Goal: Task Accomplishment & Management: Complete application form

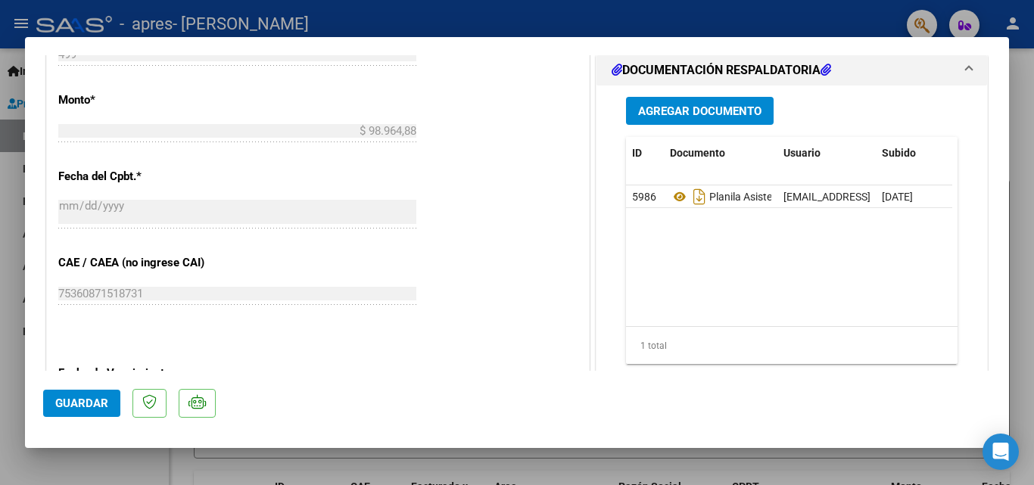
scroll to position [756, 0]
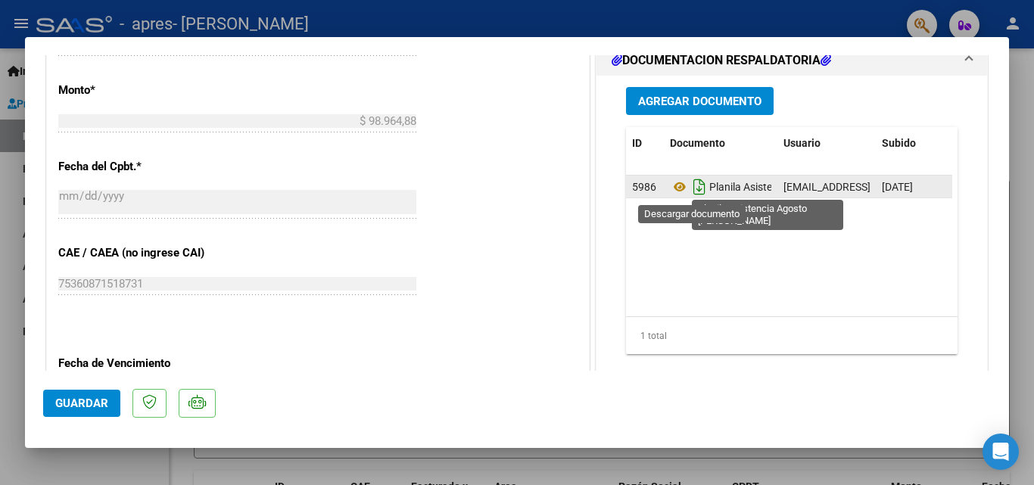
click at [694, 189] on icon "Descargar documento" at bounding box center [700, 187] width 20 height 24
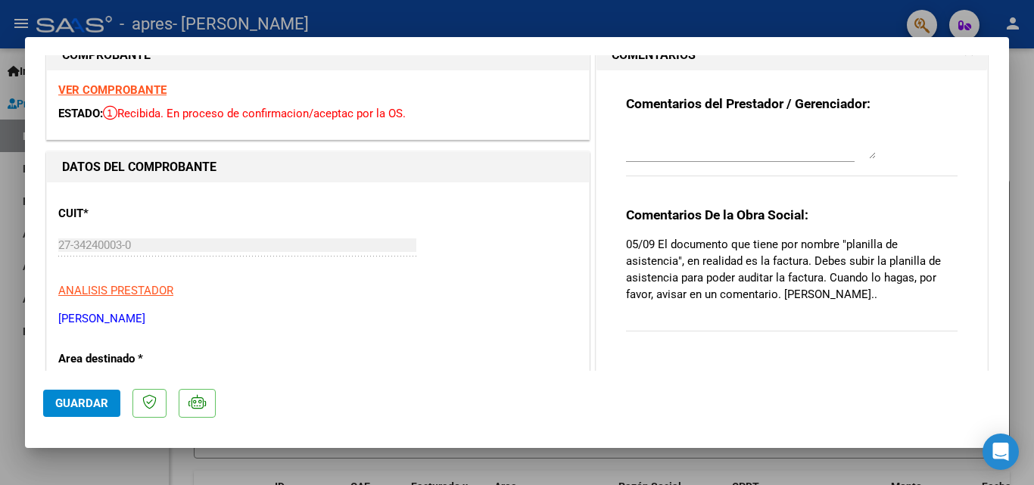
scroll to position [0, 0]
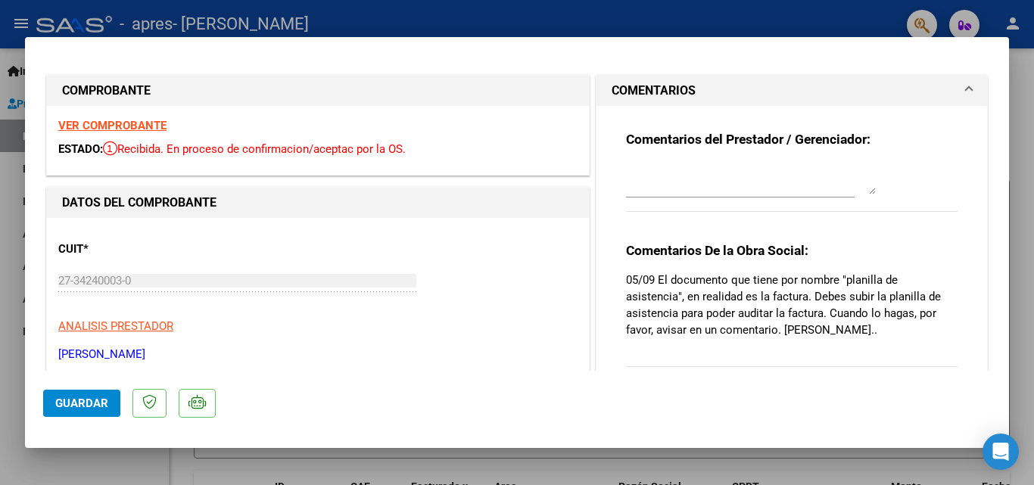
click at [125, 123] on strong "VER COMPROBANTE" at bounding box center [112, 126] width 108 height 14
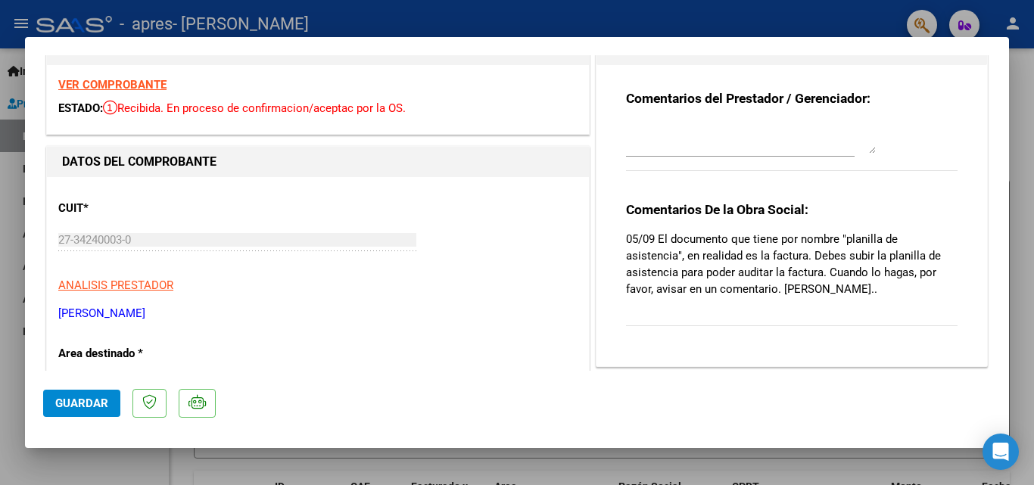
scroll to position [76, 0]
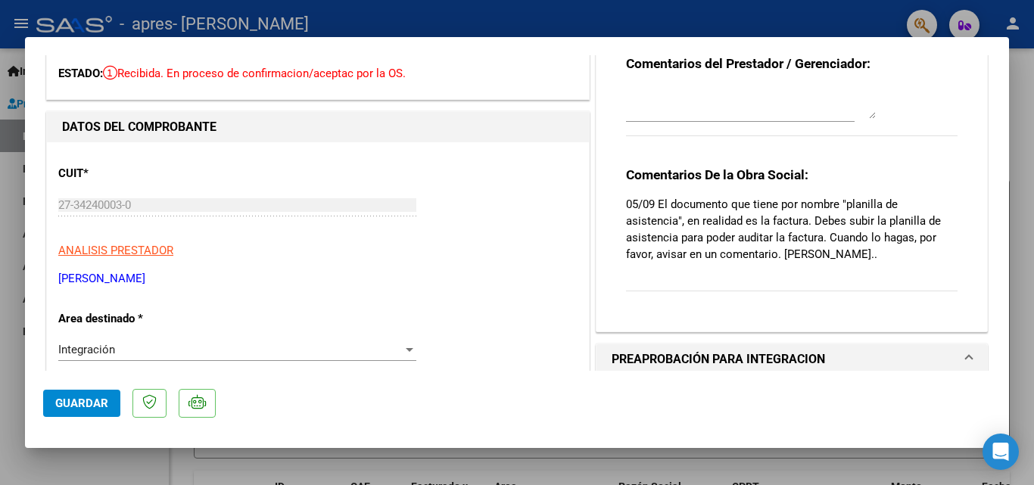
click at [823, 111] on textarea at bounding box center [751, 104] width 250 height 30
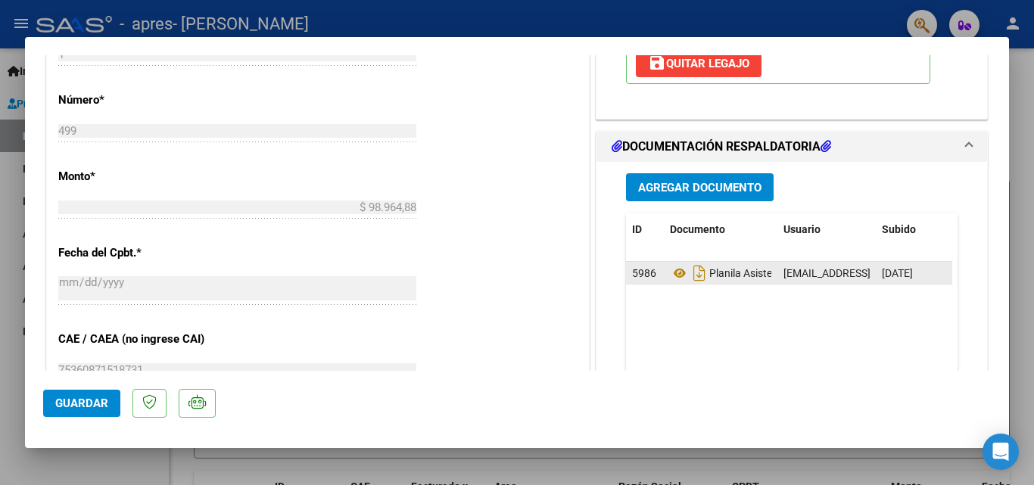
scroll to position [681, 0]
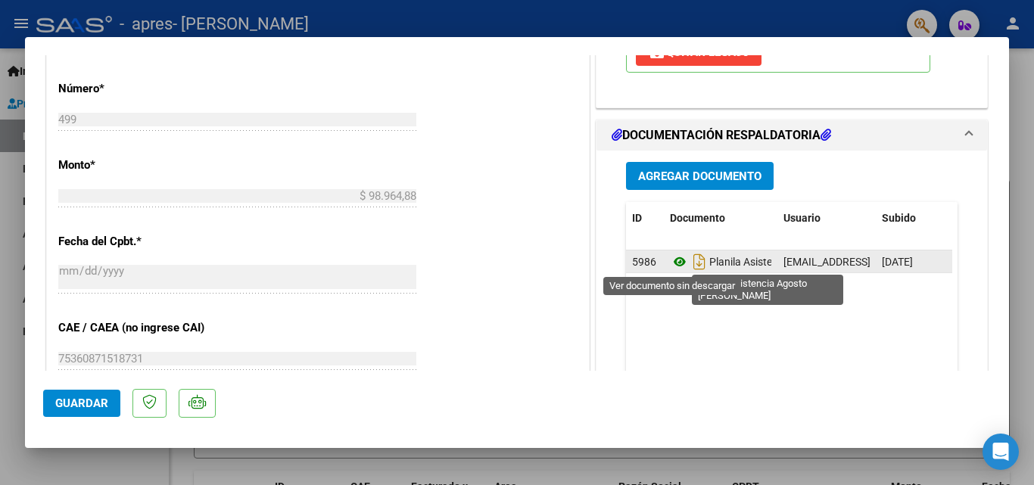
click at [673, 263] on icon at bounding box center [680, 262] width 20 height 18
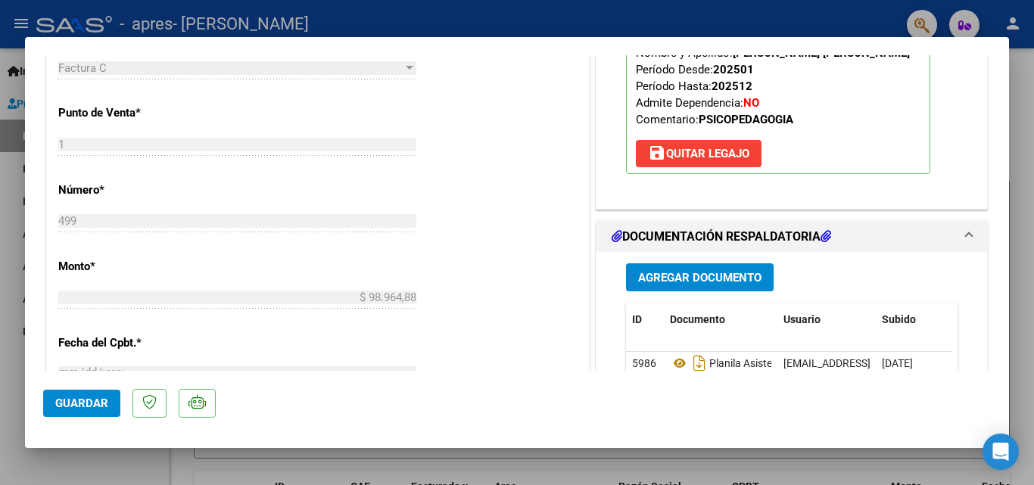
scroll to position [606, 0]
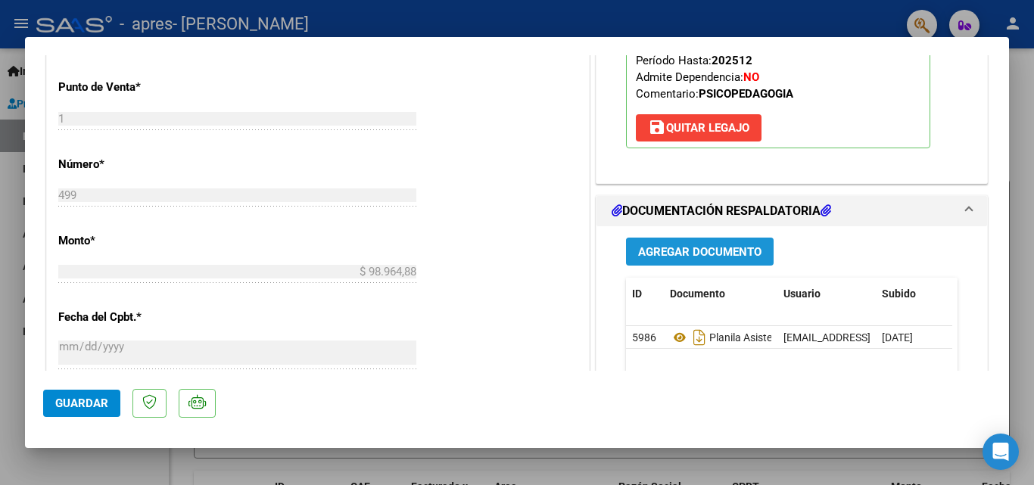
click at [702, 252] on span "Agregar Documento" at bounding box center [699, 252] width 123 height 14
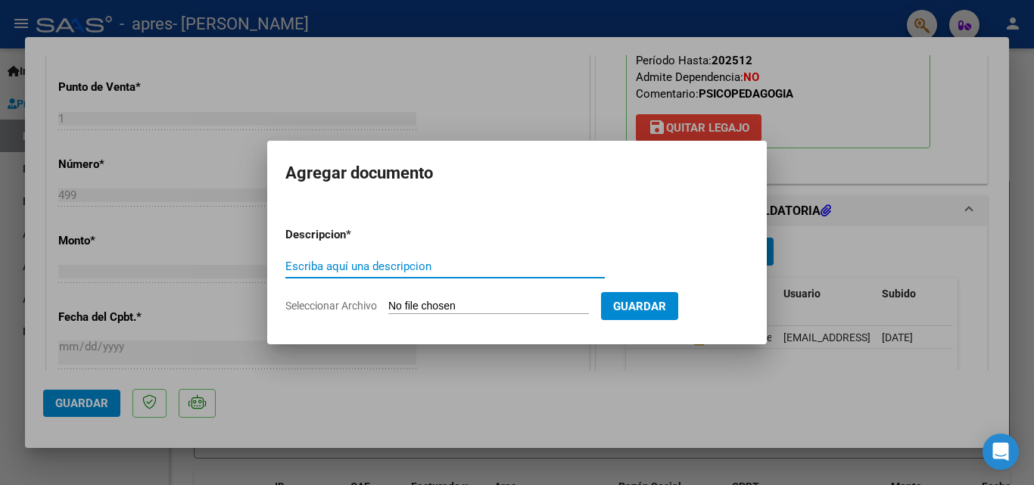
click at [506, 304] on input "Seleccionar Archivo" at bounding box center [488, 307] width 201 height 14
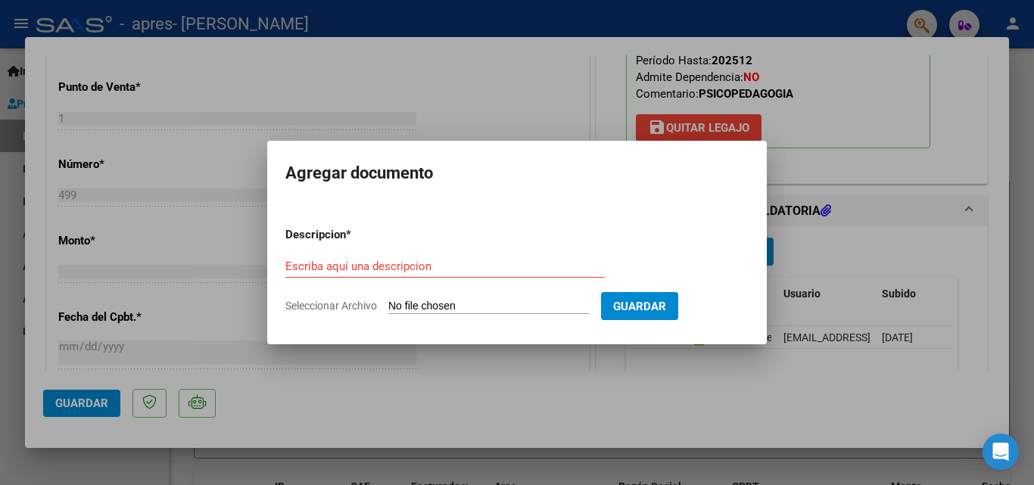
type input "C:\fakepath\asistencia Noah Mancuso- agosto.pdf"
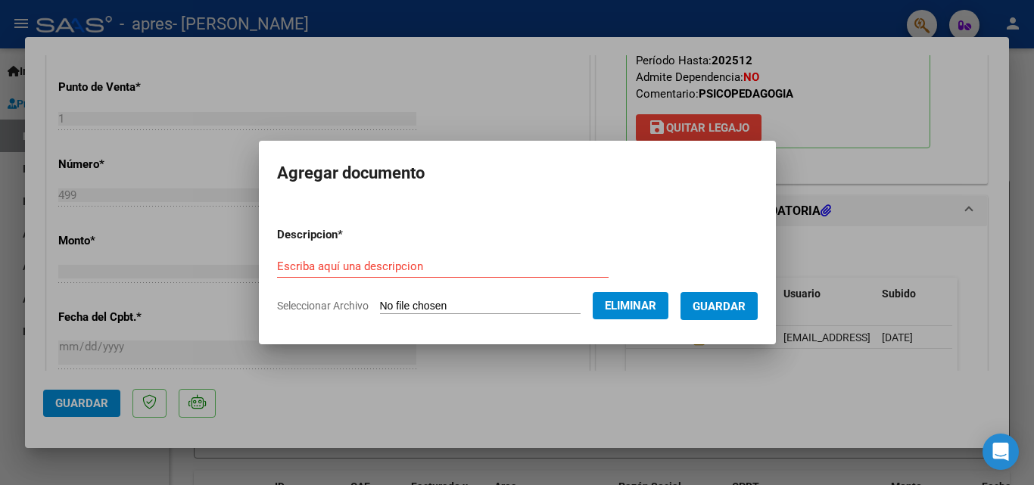
click at [425, 270] on input "Escriba aquí una descripcion" at bounding box center [443, 267] width 332 height 14
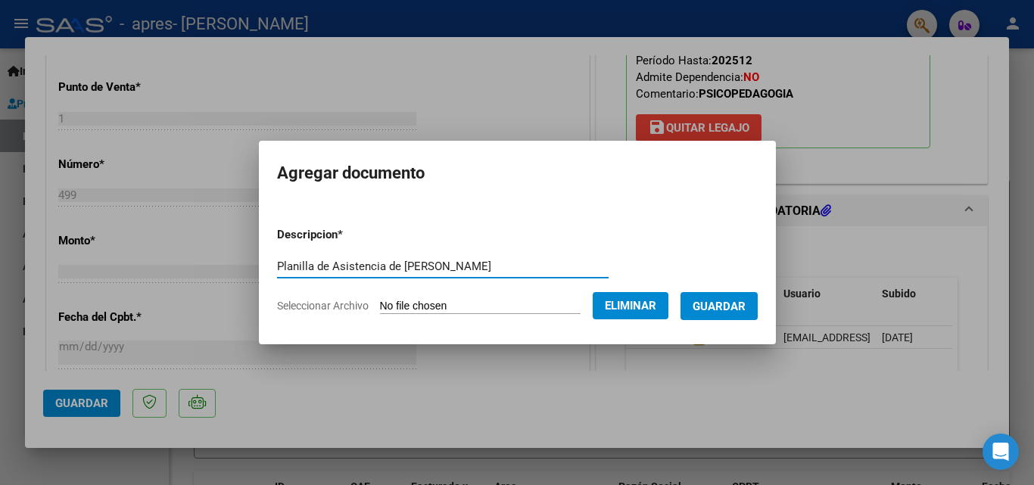
type input "Planilla de Asistencia de [PERSON_NAME]"
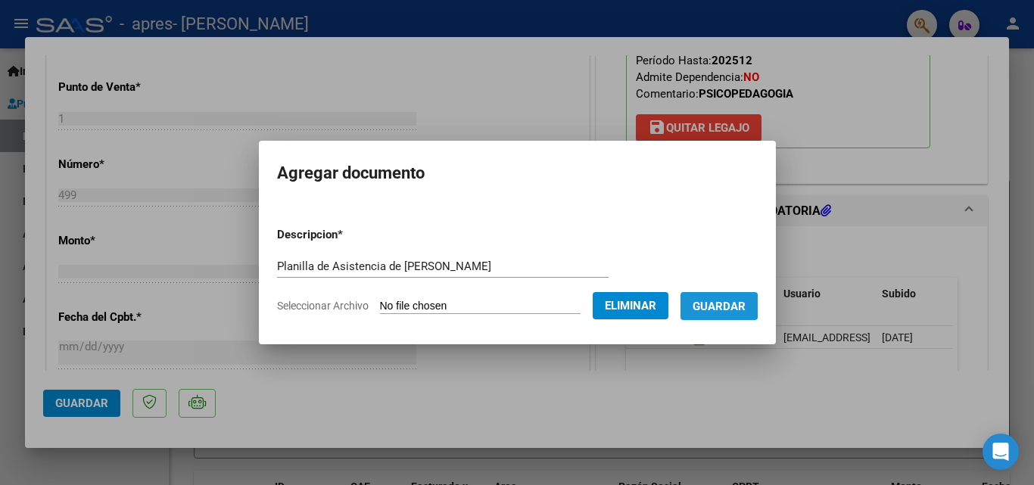
click at [714, 307] on span "Guardar" at bounding box center [719, 307] width 53 height 14
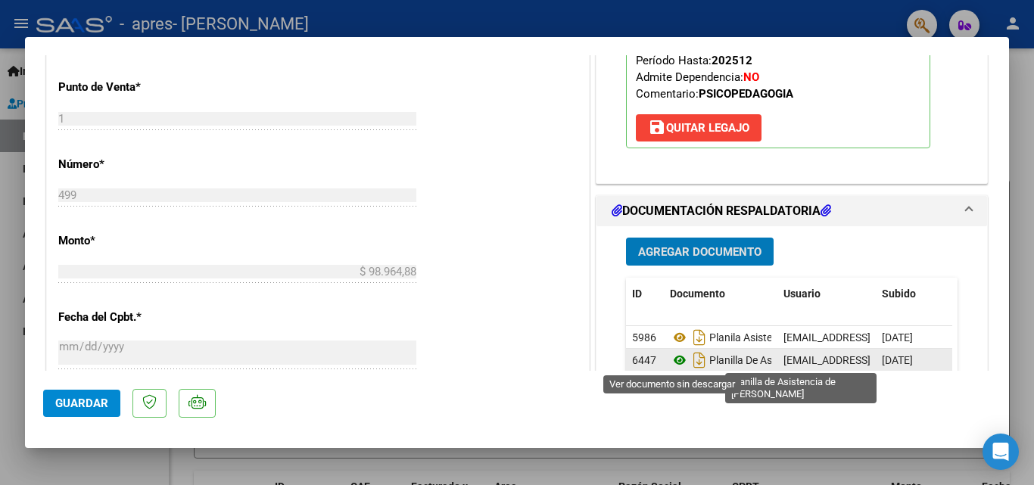
click at [671, 364] on icon at bounding box center [680, 360] width 20 height 18
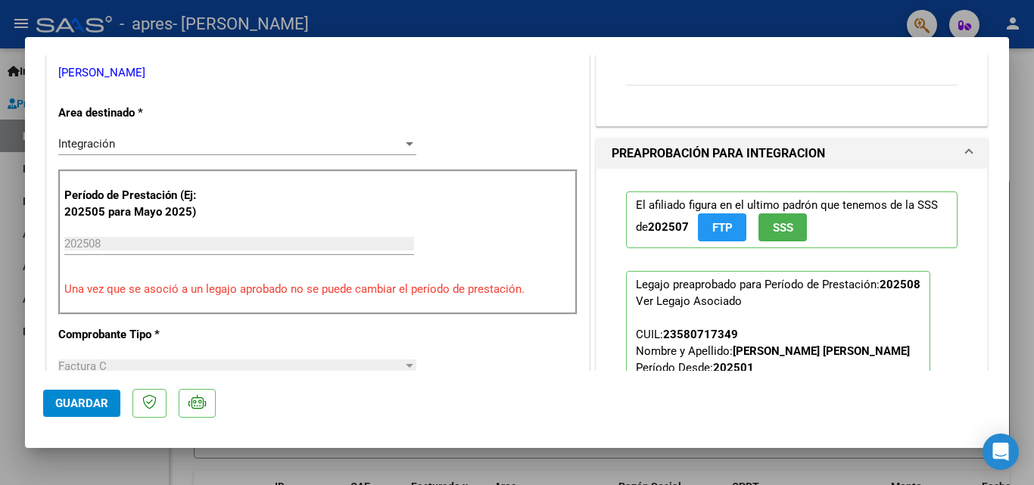
scroll to position [0, 0]
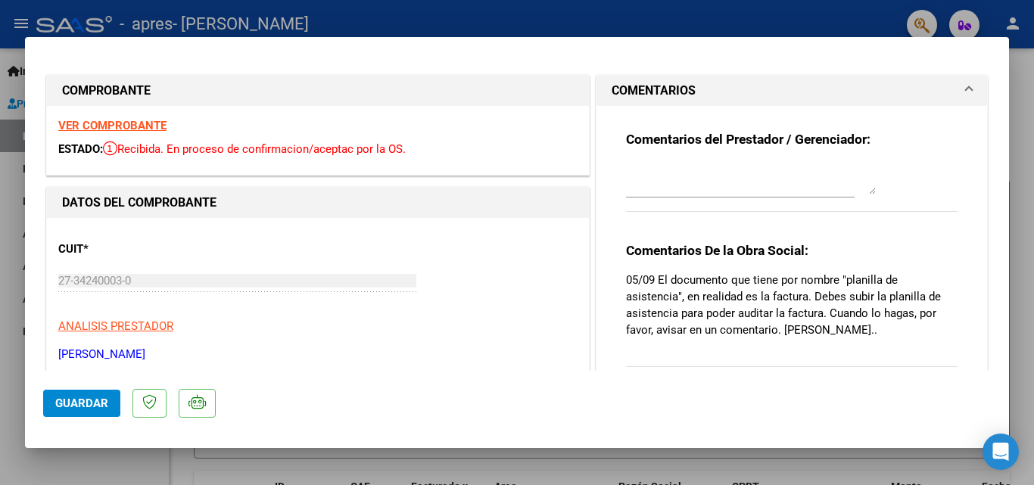
click at [120, 128] on strong "VER COMPROBANTE" at bounding box center [112, 126] width 108 height 14
click at [787, 187] on textarea at bounding box center [751, 179] width 250 height 30
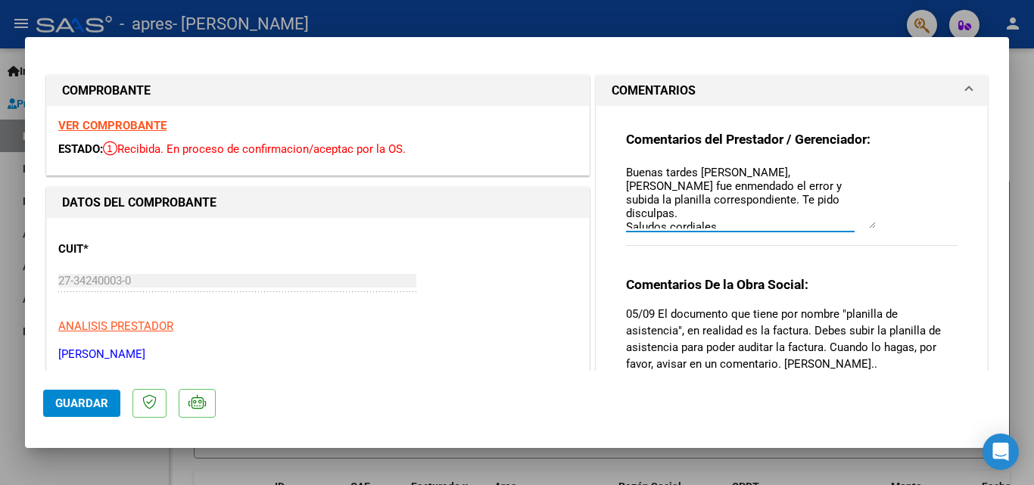
drag, startPoint x: 865, startPoint y: 192, endPoint x: 862, endPoint y: 226, distance: 34.2
click at [862, 226] on textarea "Buenas tardes [PERSON_NAME], [PERSON_NAME] fue enmendado el error y subida la p…" at bounding box center [751, 196] width 250 height 64
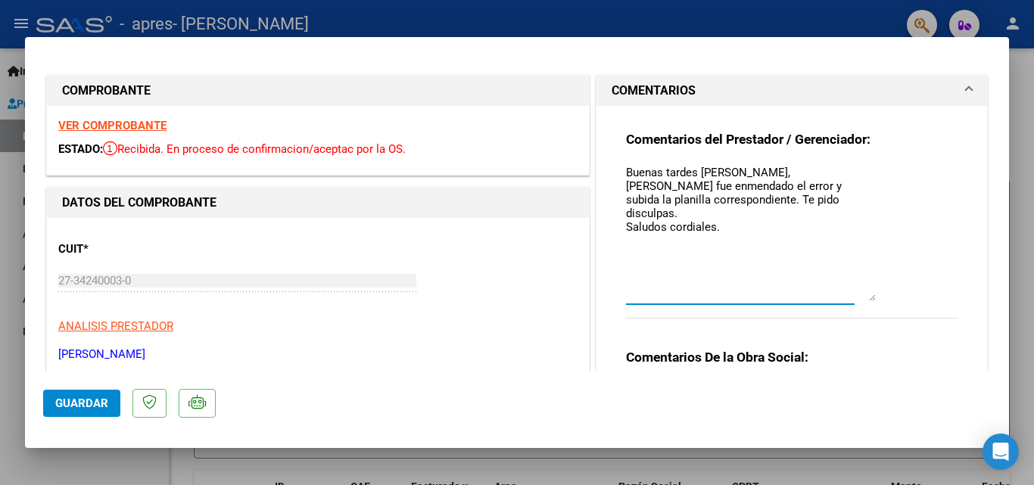
drag, startPoint x: 867, startPoint y: 227, endPoint x: 872, endPoint y: 301, distance: 73.6
click at [872, 301] on div "Comentarios del Prestador / Gerenciador: Buenas tardes Ana, Ya fue enmendado el…" at bounding box center [792, 233] width 332 height 204
click at [777, 279] on textarea "Buenas tardes [PERSON_NAME], [PERSON_NAME] fue enmendado el error y subida la p…" at bounding box center [751, 233] width 250 height 138
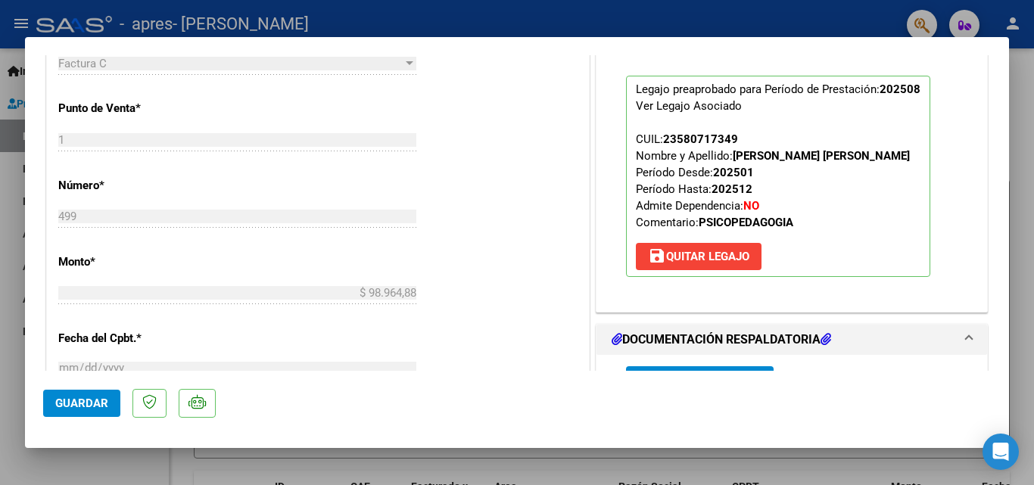
scroll to position [606, 0]
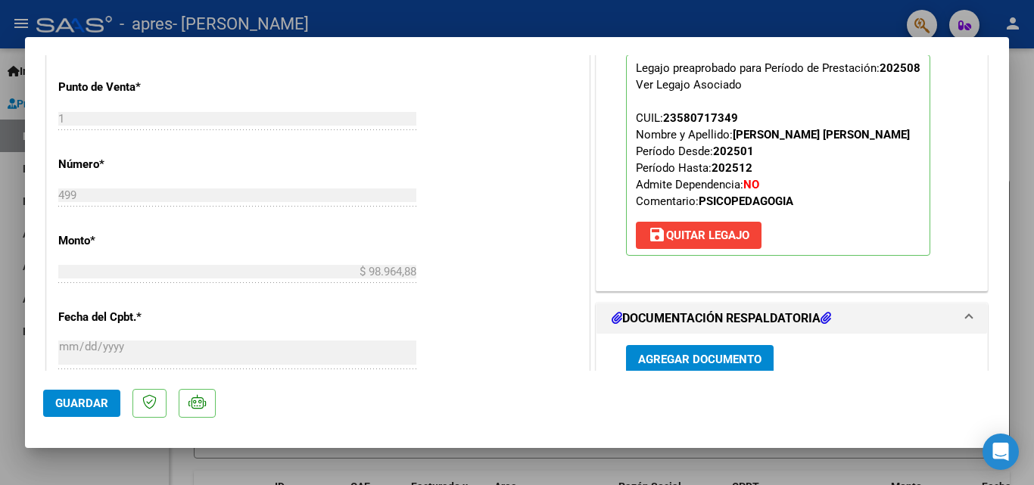
type textarea "Buenas tardes [PERSON_NAME], [PERSON_NAME] fue enmendado el error y subida la p…"
click at [87, 403] on span "Guardar" at bounding box center [81, 404] width 53 height 14
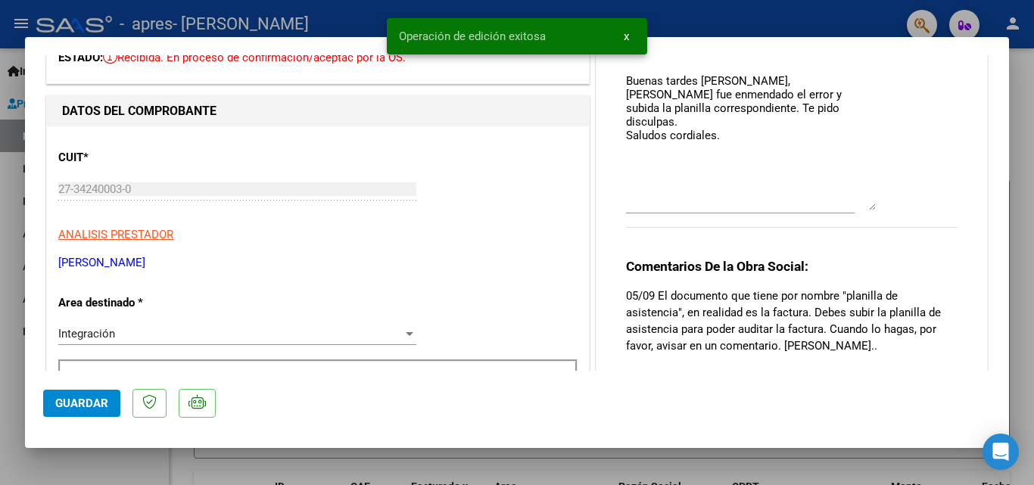
scroll to position [76, 0]
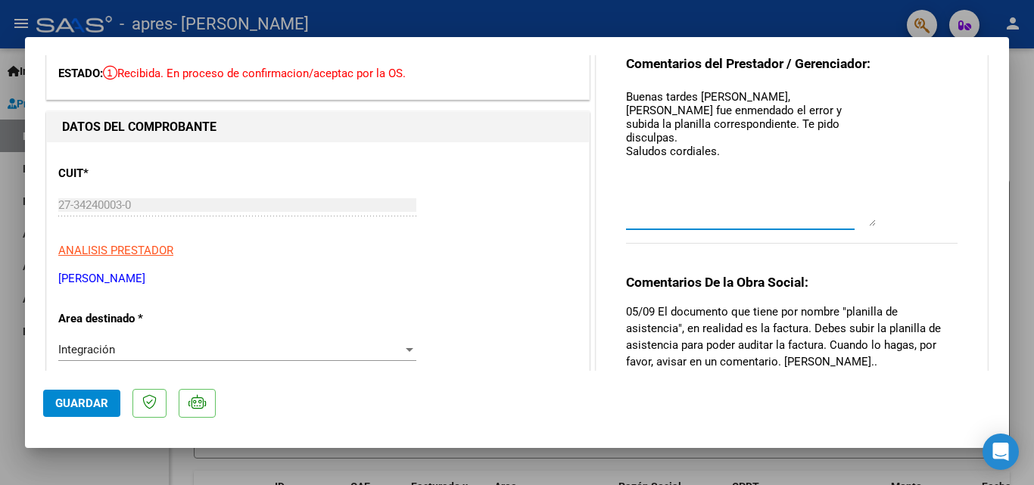
click at [744, 140] on textarea "Buenas tardes [PERSON_NAME], [PERSON_NAME] fue enmendado el error y subida la p…" at bounding box center [751, 158] width 250 height 138
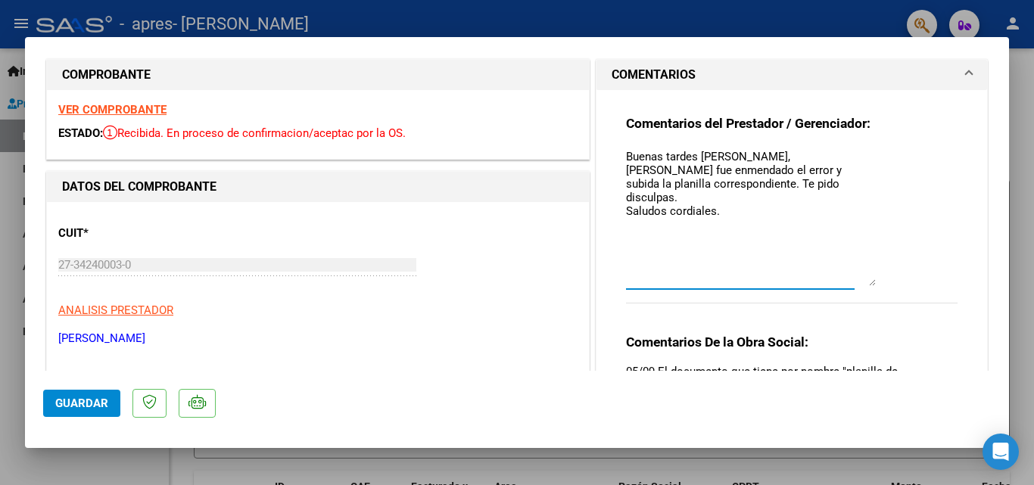
scroll to position [0, 0]
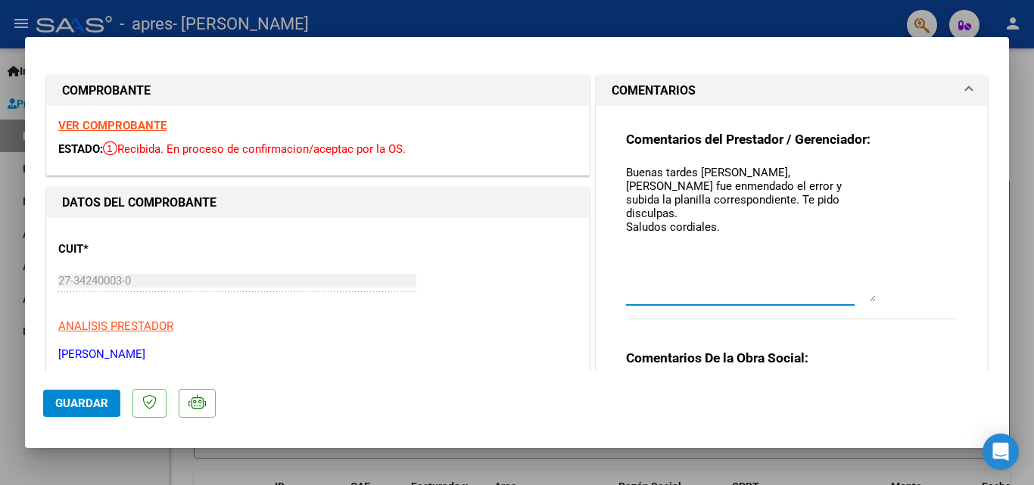
click at [966, 89] on span at bounding box center [969, 91] width 6 height 18
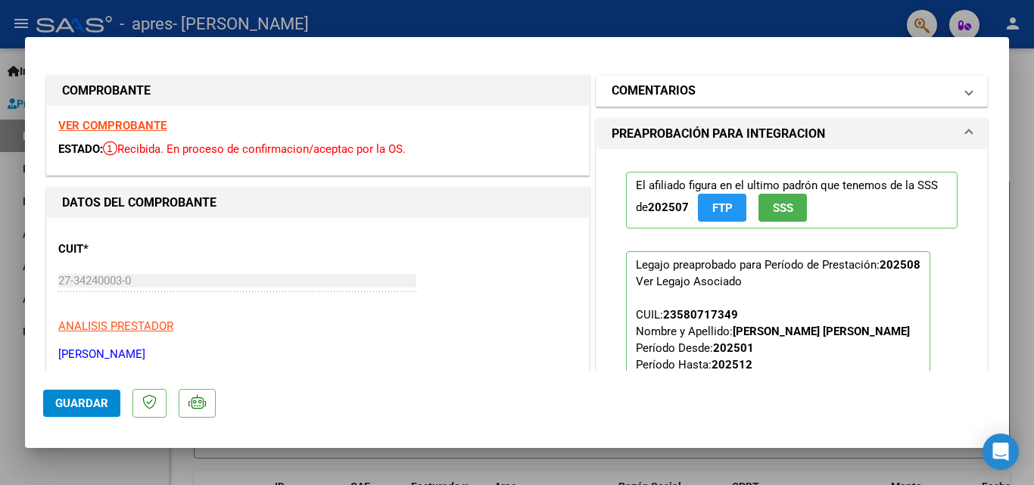
click at [966, 89] on span at bounding box center [969, 91] width 6 height 18
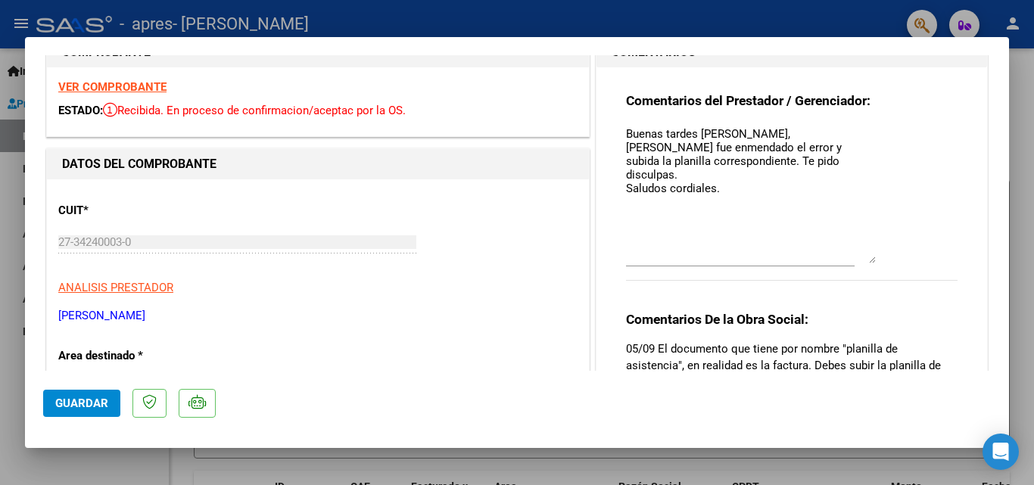
scroll to position [76, 0]
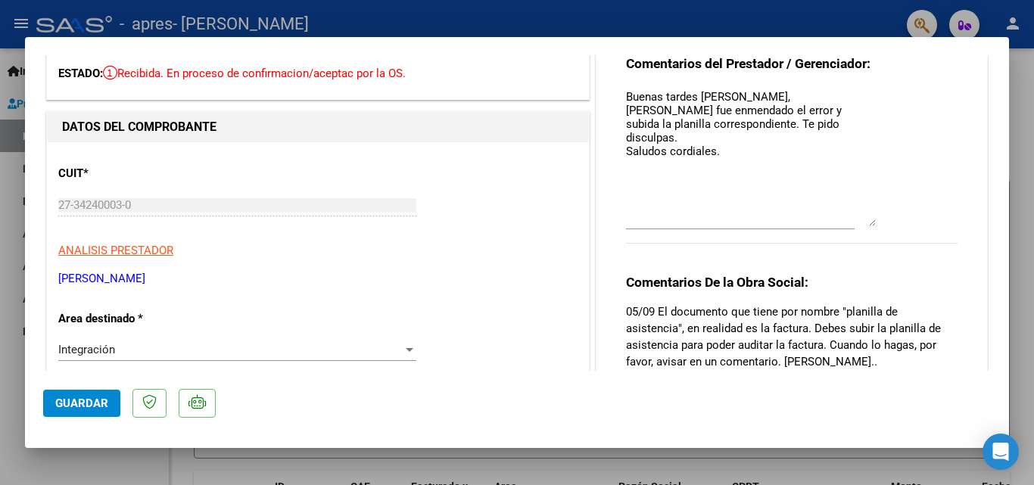
click at [83, 406] on span "Guardar" at bounding box center [81, 404] width 53 height 14
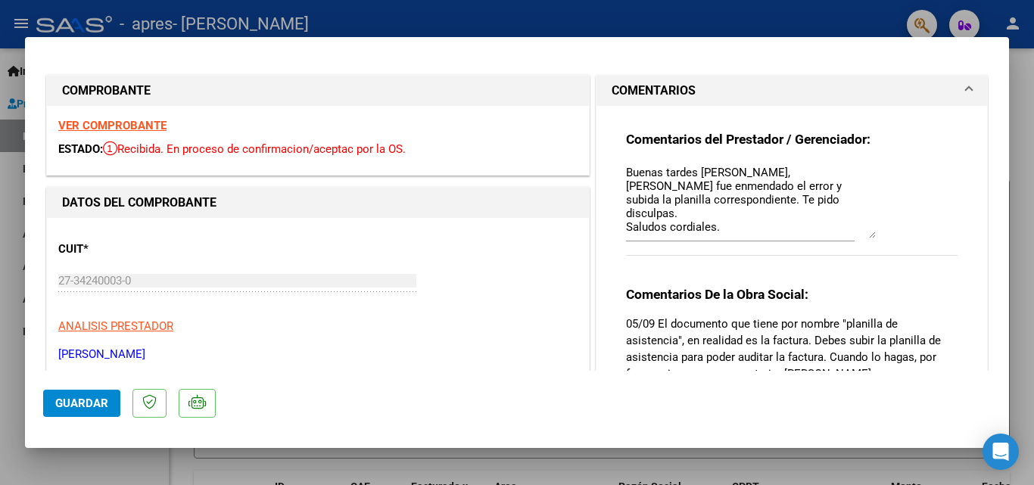
drag, startPoint x: 865, startPoint y: 189, endPoint x: 864, endPoint y: 231, distance: 41.7
click at [864, 231] on textarea "Buenas tardes [PERSON_NAME], [PERSON_NAME] fue enmendado el error y subida la p…" at bounding box center [751, 201] width 250 height 74
